Goal: Task Accomplishment & Management: Manage account settings

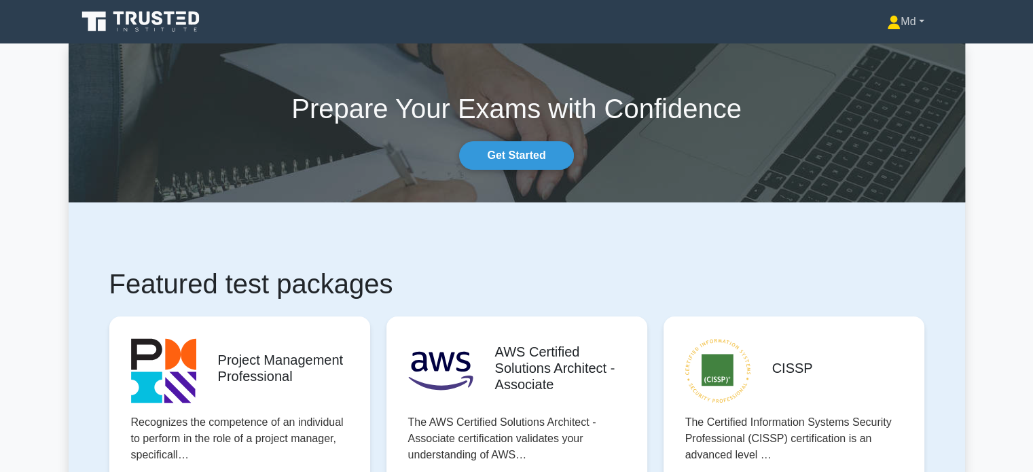
click at [915, 22] on link "Md" at bounding box center [905, 21] width 102 height 27
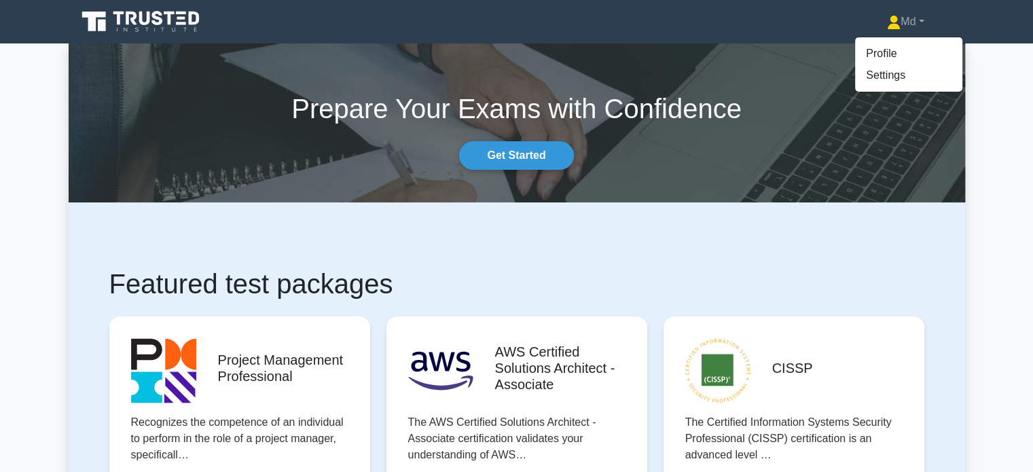
click at [185, 25] on icon at bounding box center [142, 22] width 130 height 26
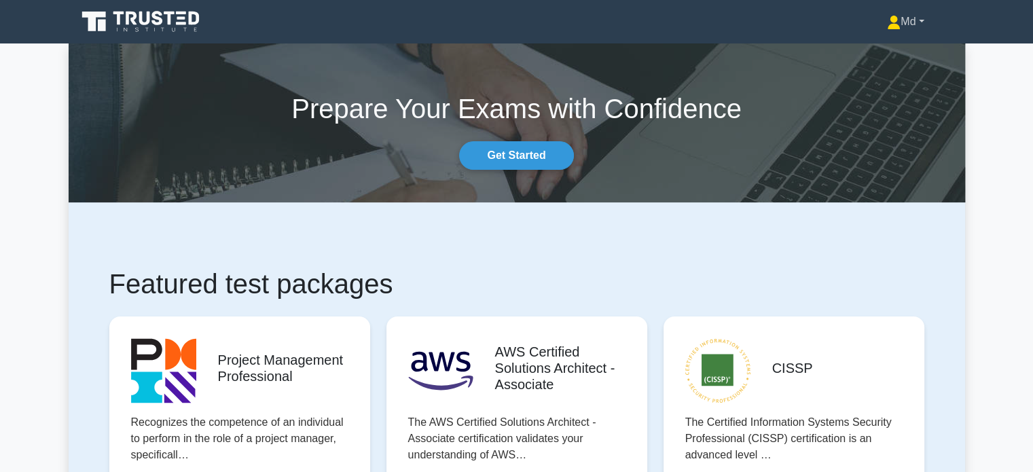
click at [915, 23] on link "Md" at bounding box center [905, 21] width 102 height 27
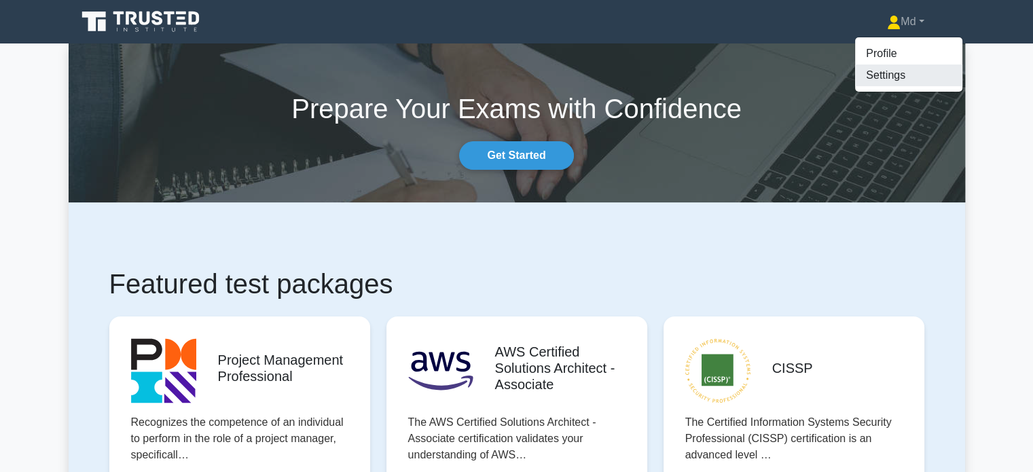
click at [887, 78] on link "Settings" at bounding box center [908, 76] width 107 height 22
